Goal: Information Seeking & Learning: Check status

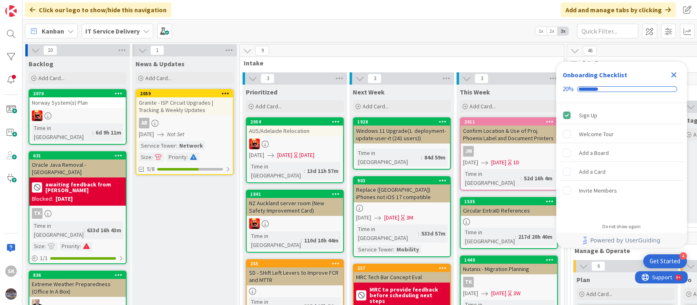
click at [674, 74] on icon "Close Checklist" at bounding box center [674, 74] width 5 height 5
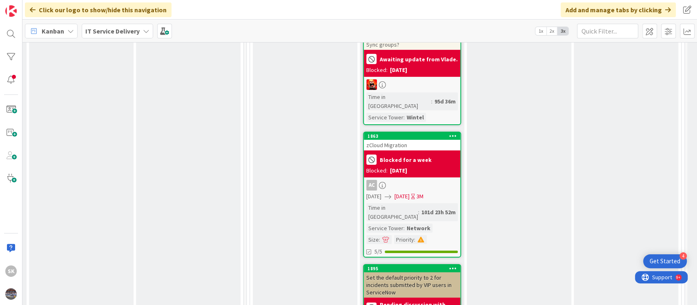
scroll to position [1852, 321]
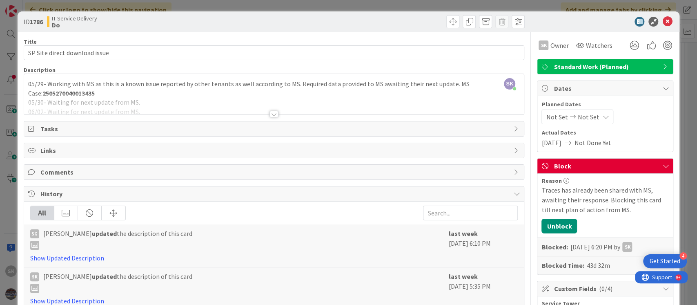
click at [270, 114] on div at bounding box center [274, 114] width 9 height 7
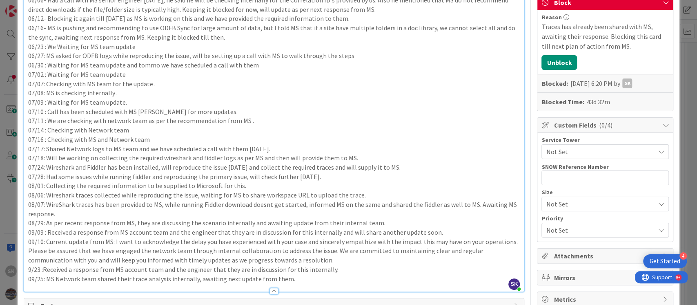
scroll to position [272, 0]
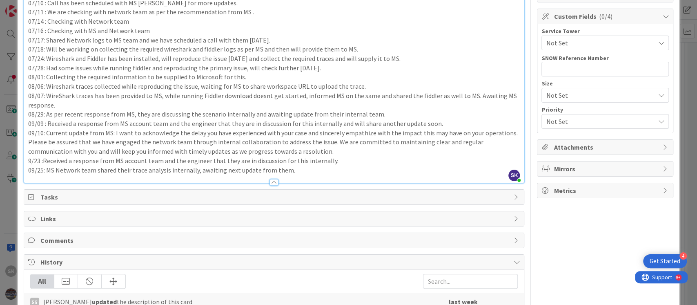
click at [304, 170] on p "09/25: MS Network team shared their trace analysis internally, awaiting next up…" at bounding box center [274, 169] width 492 height 9
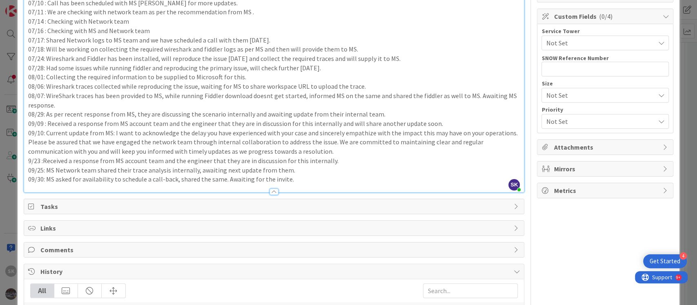
click at [234, 180] on p "09/30: MS asked for availability to schedule a call-back, shared the same. Awai…" at bounding box center [274, 178] width 492 height 9
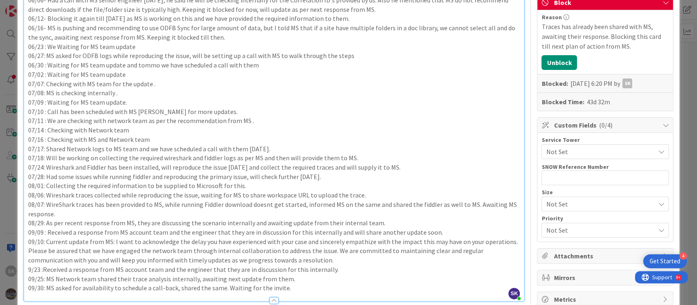
scroll to position [0, 0]
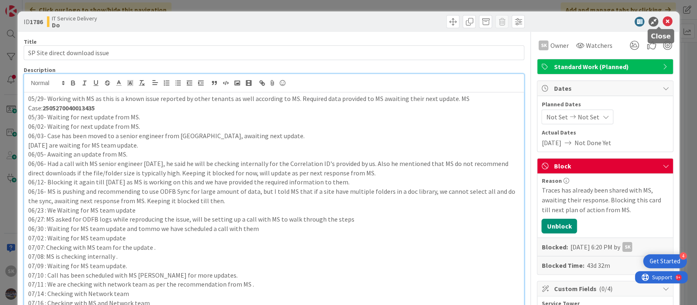
click at [663, 22] on icon at bounding box center [668, 22] width 10 height 10
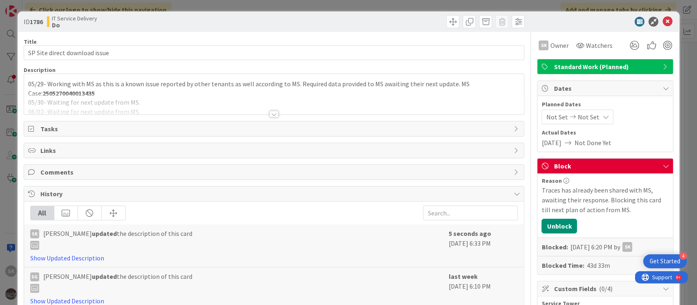
click at [270, 113] on div at bounding box center [274, 114] width 9 height 7
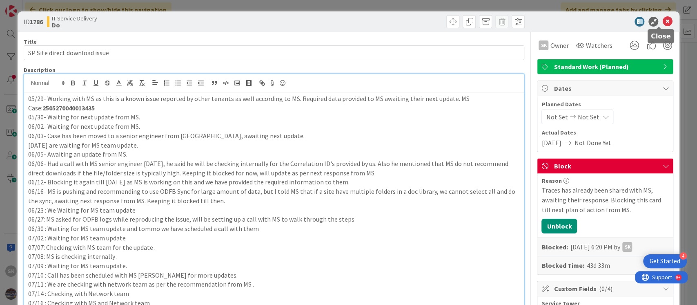
click at [663, 21] on icon at bounding box center [668, 22] width 10 height 10
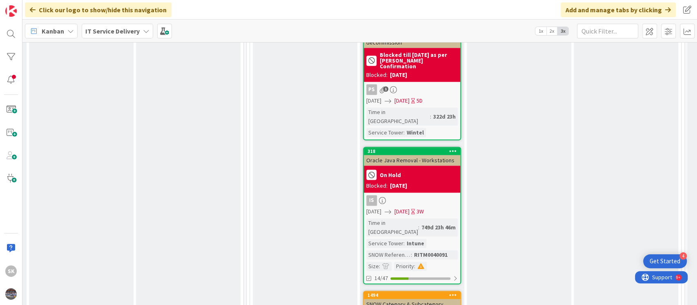
scroll to position [2887, 321]
